Goal: Information Seeking & Learning: Learn about a topic

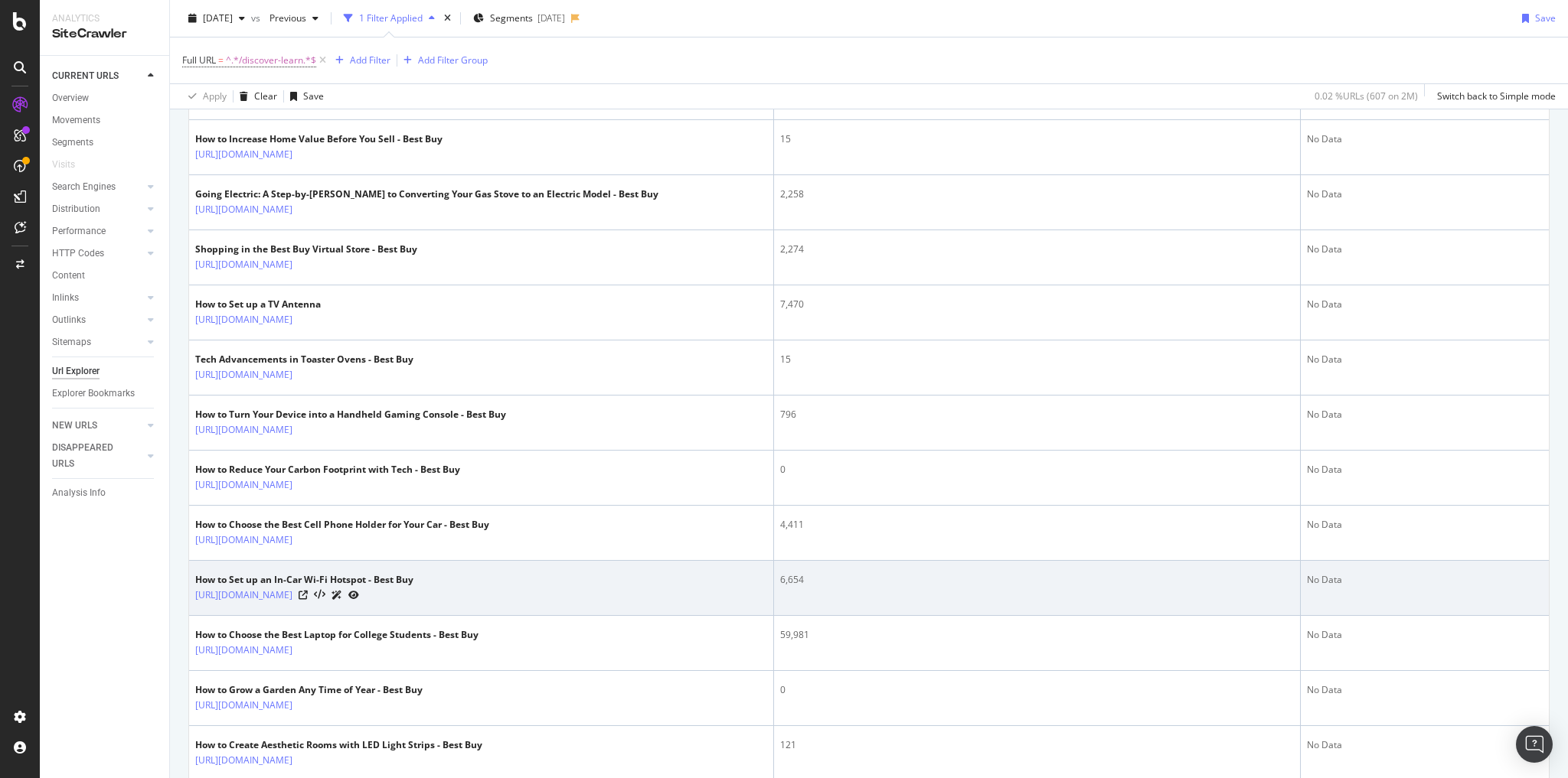
scroll to position [2081, 0]
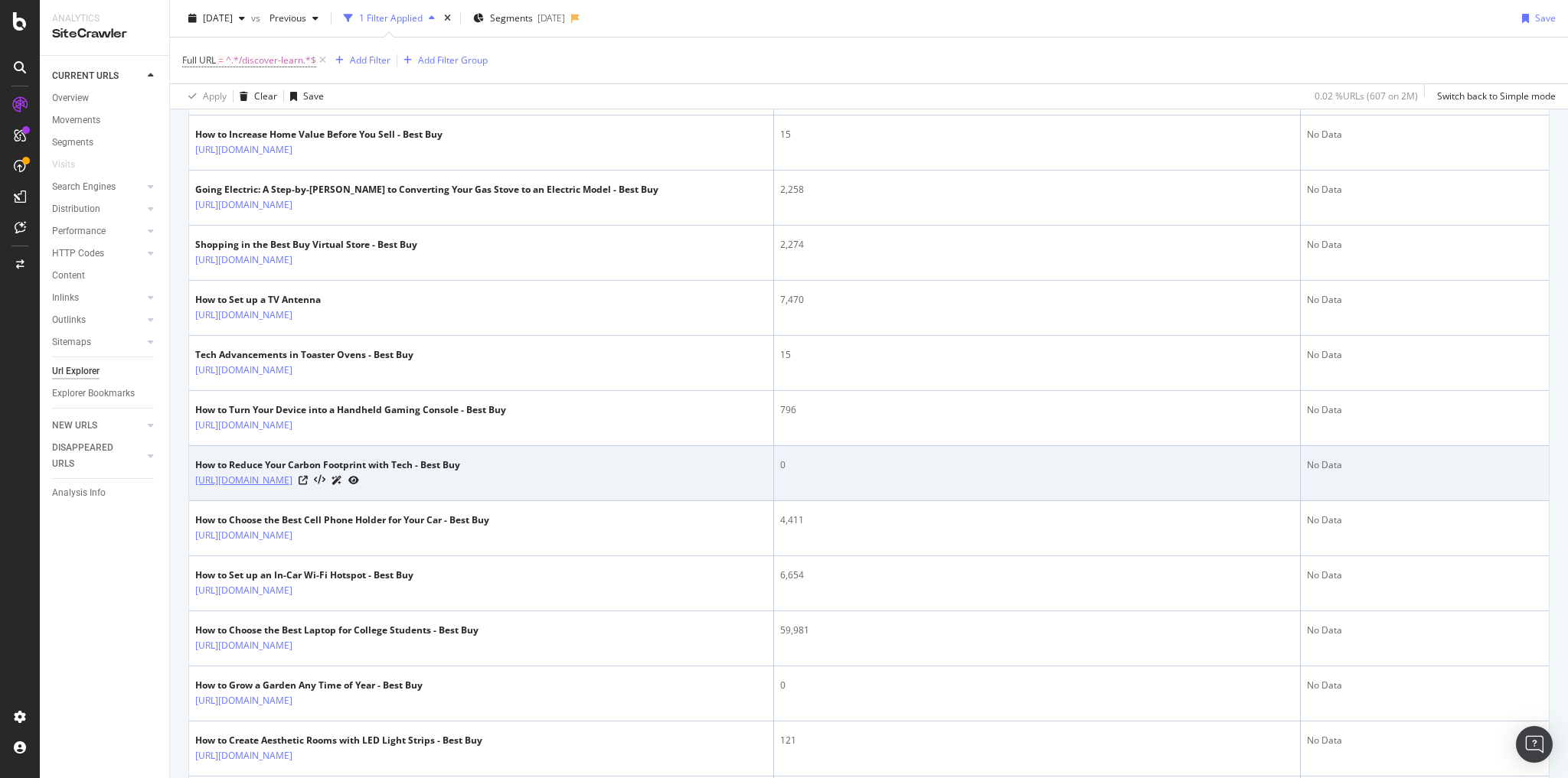
click at [293, 488] on link "[URL][DOMAIN_NAME]" at bounding box center [244, 480] width 97 height 15
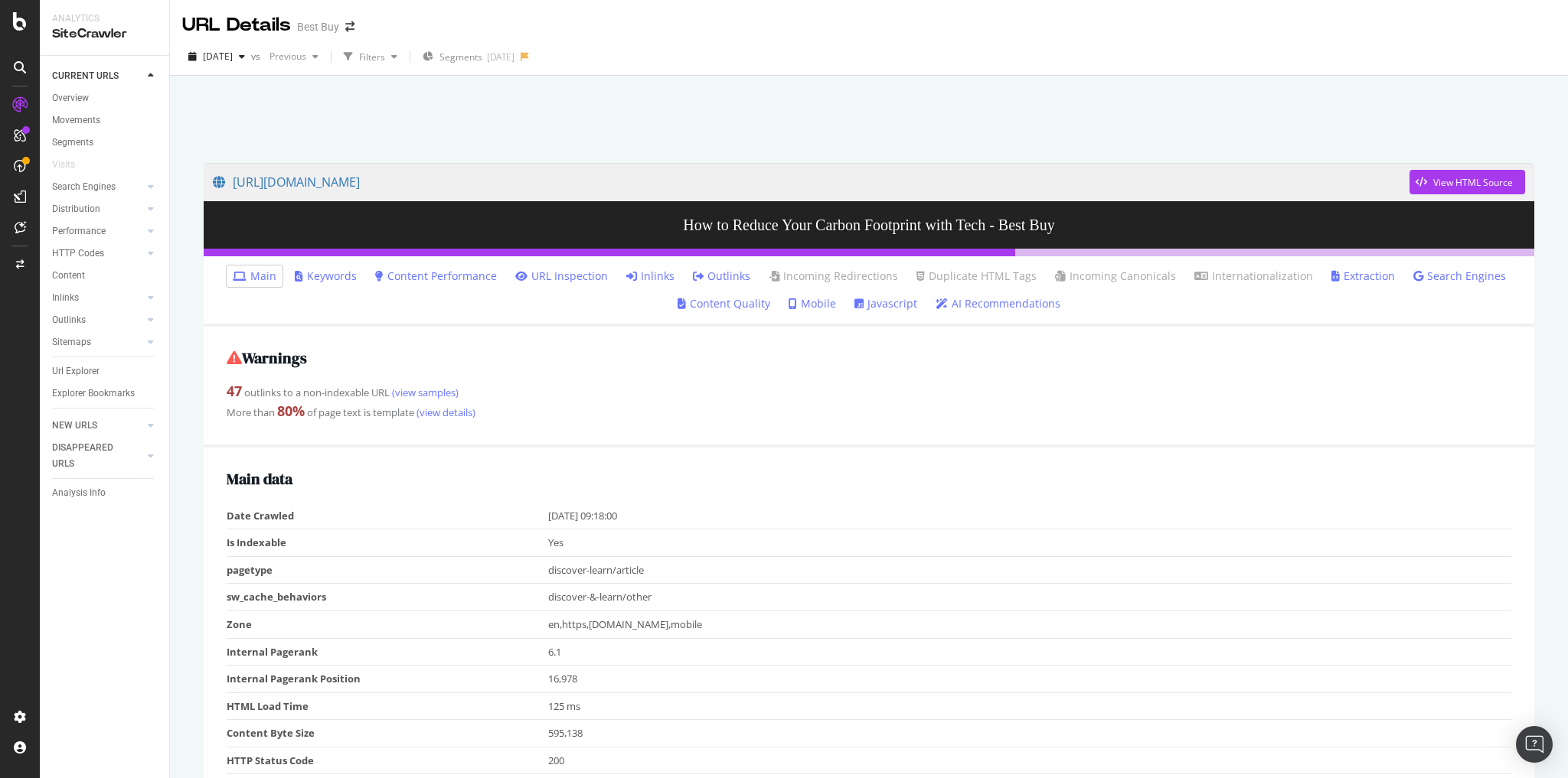
click at [653, 274] on link "Inlinks" at bounding box center [651, 276] width 48 height 15
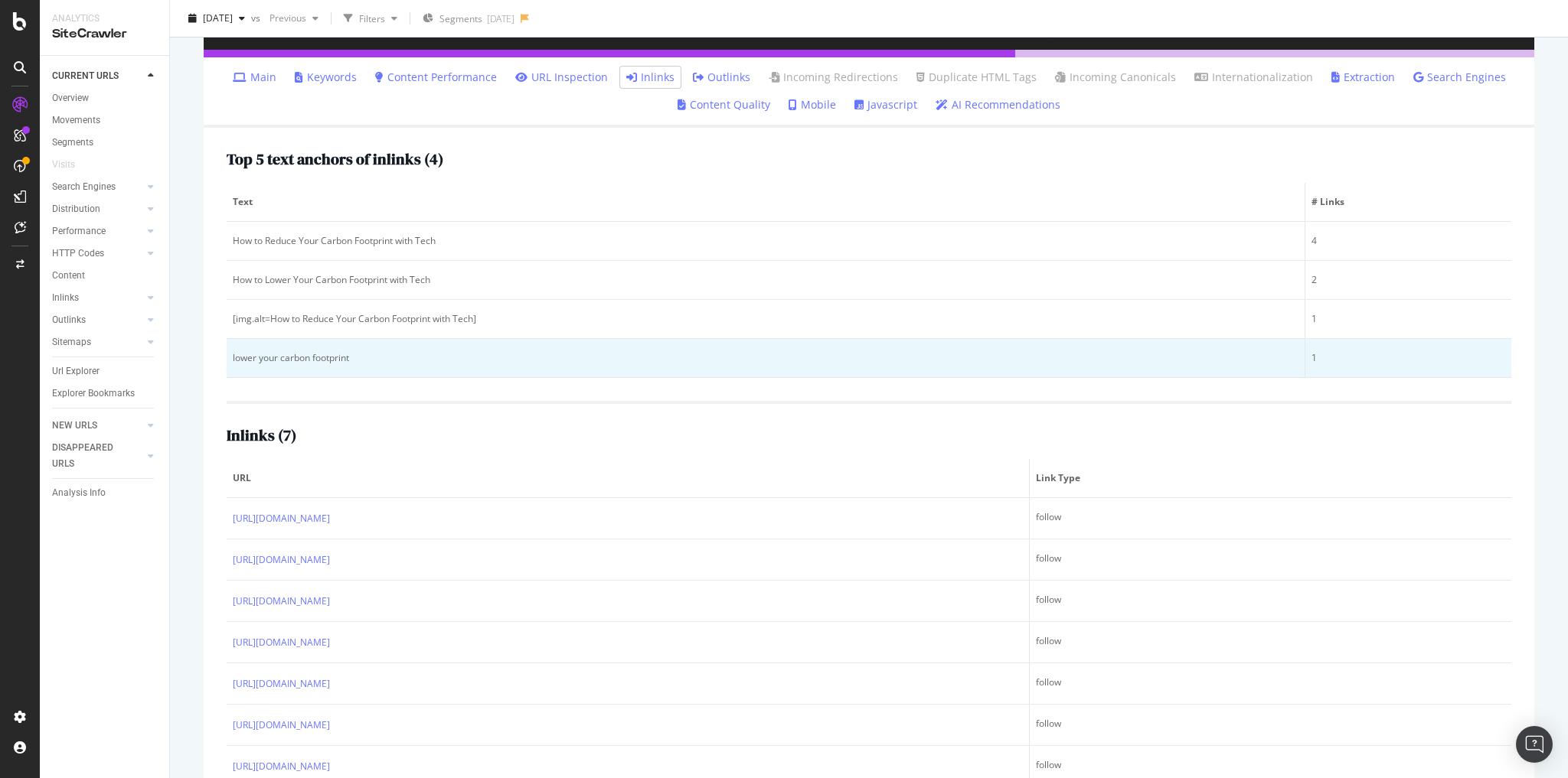
scroll to position [241, 0]
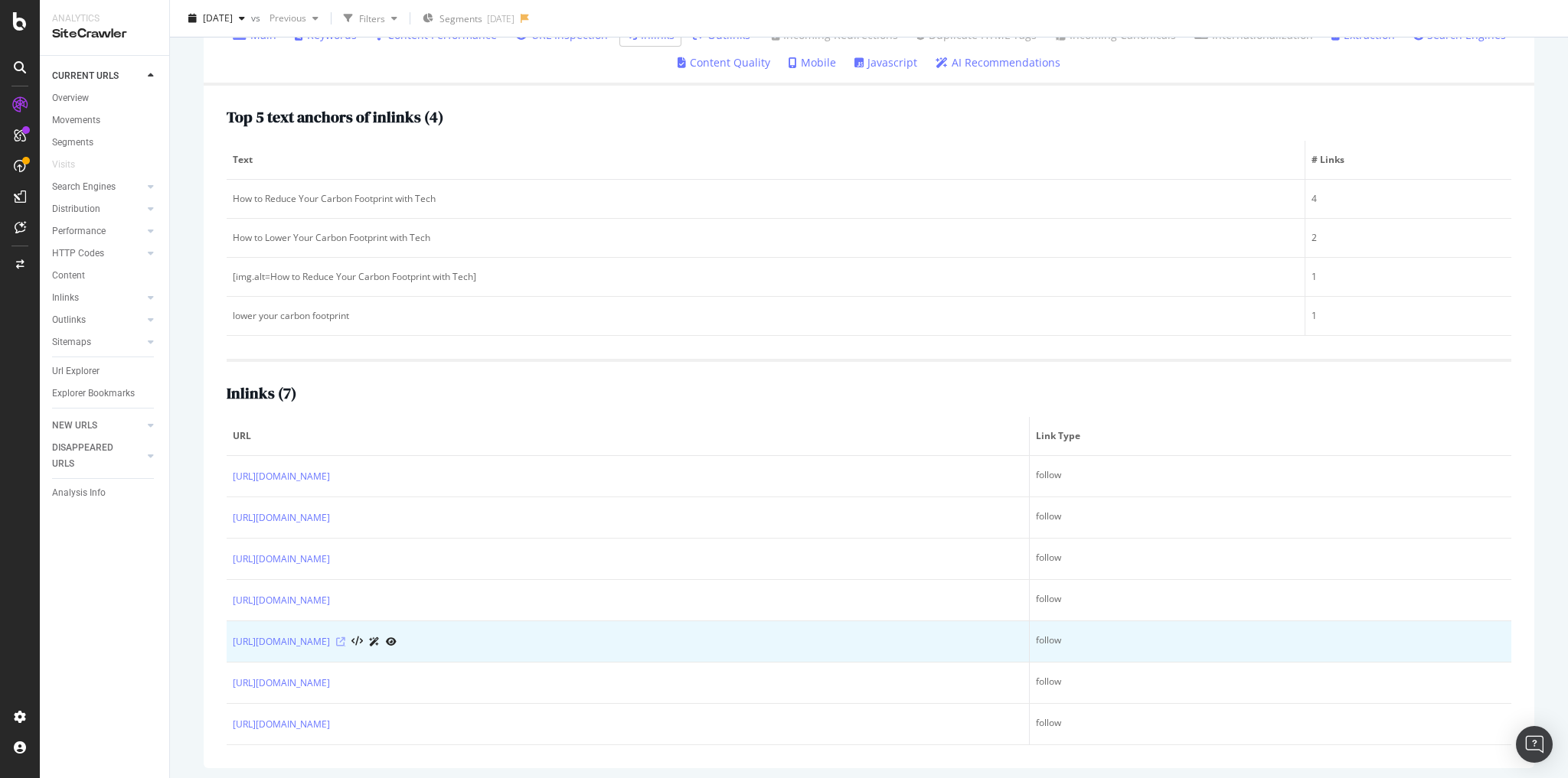
click at [345, 637] on icon at bounding box center [340, 641] width 9 height 9
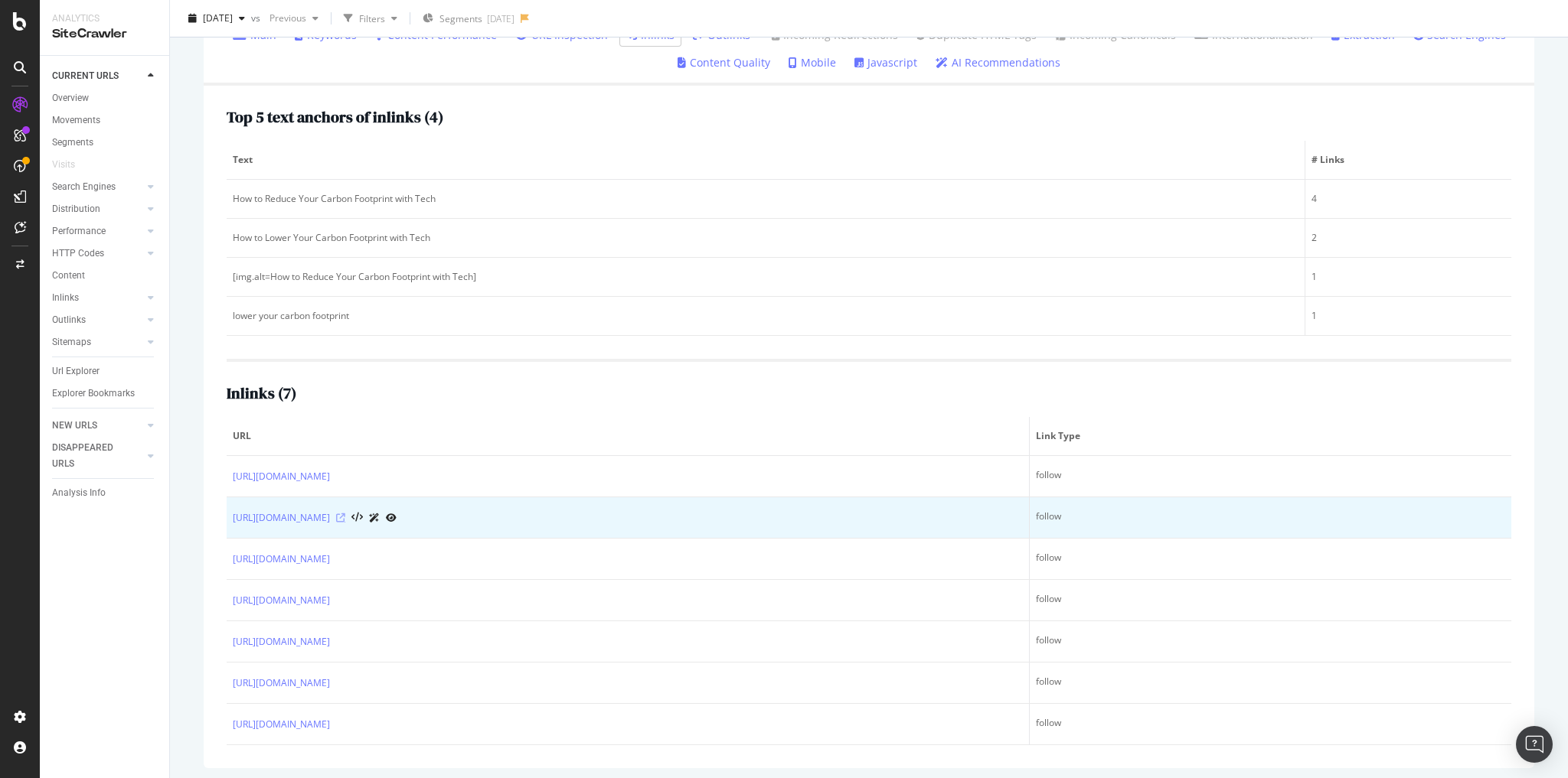
click at [345, 514] on icon at bounding box center [340, 518] width 9 height 9
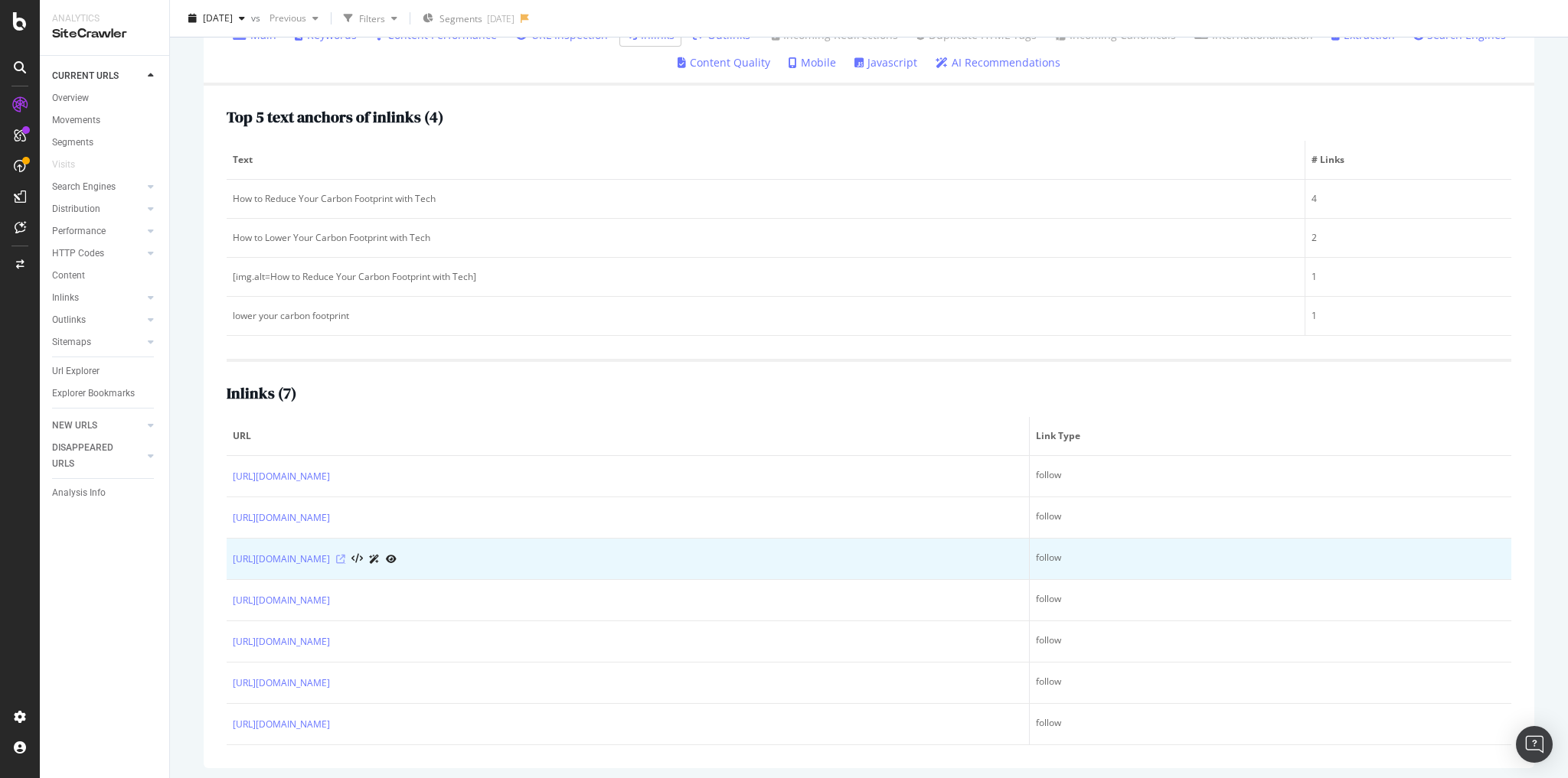
click at [345, 555] on icon at bounding box center [340, 559] width 9 height 9
